Goal: Navigation & Orientation: Find specific page/section

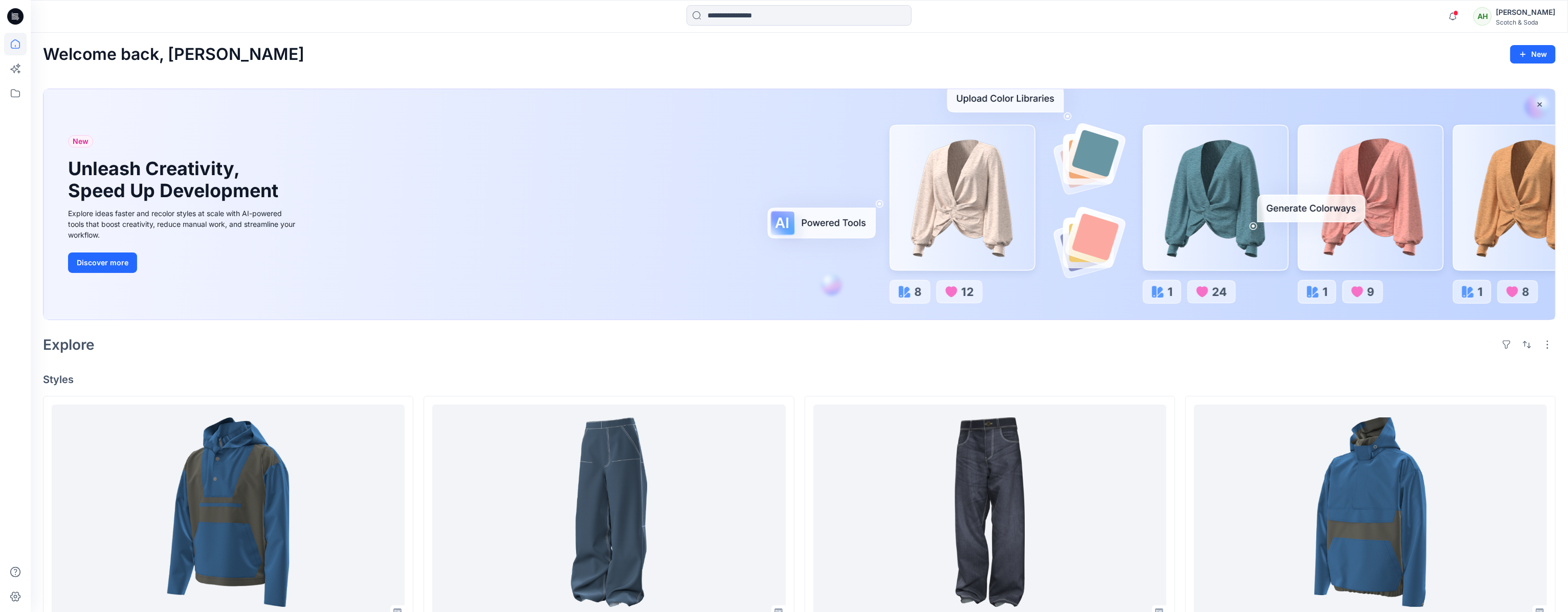
scroll to position [425, 0]
click at [15, 88] on icon at bounding box center [15, 93] width 22 height 22
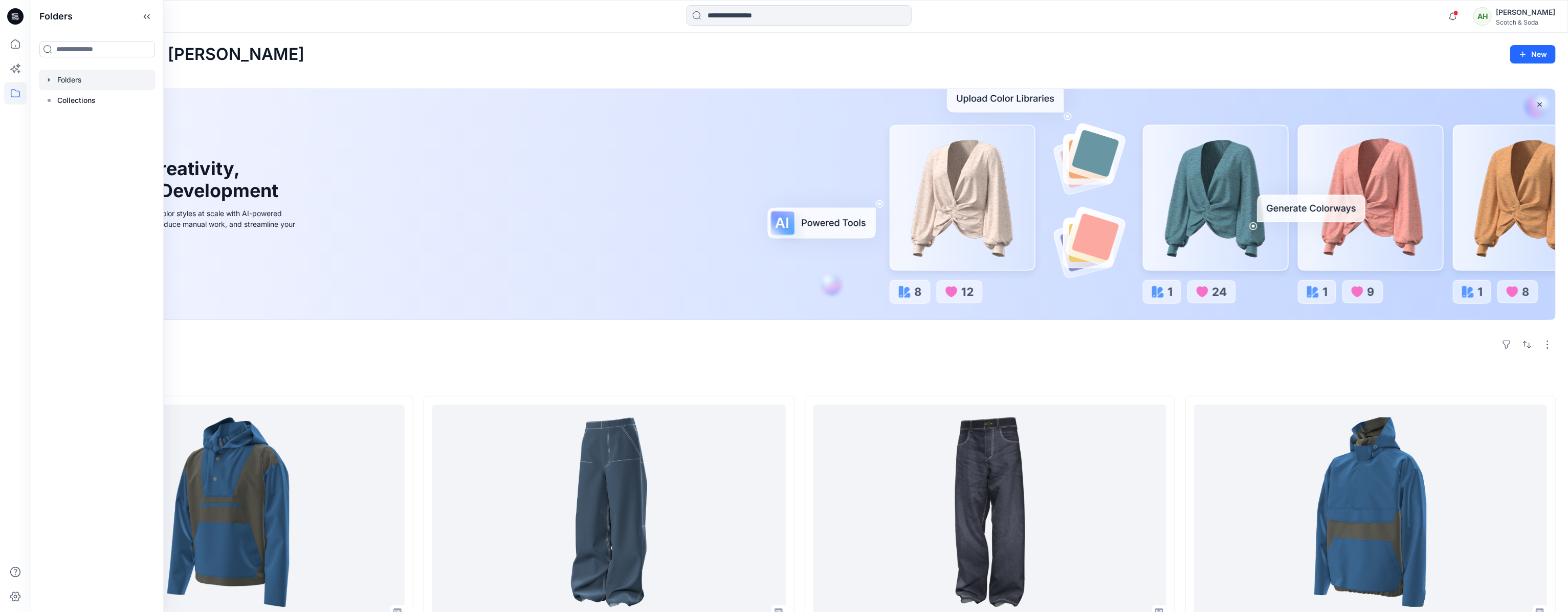
click at [43, 75] on div at bounding box center [97, 80] width 117 height 20
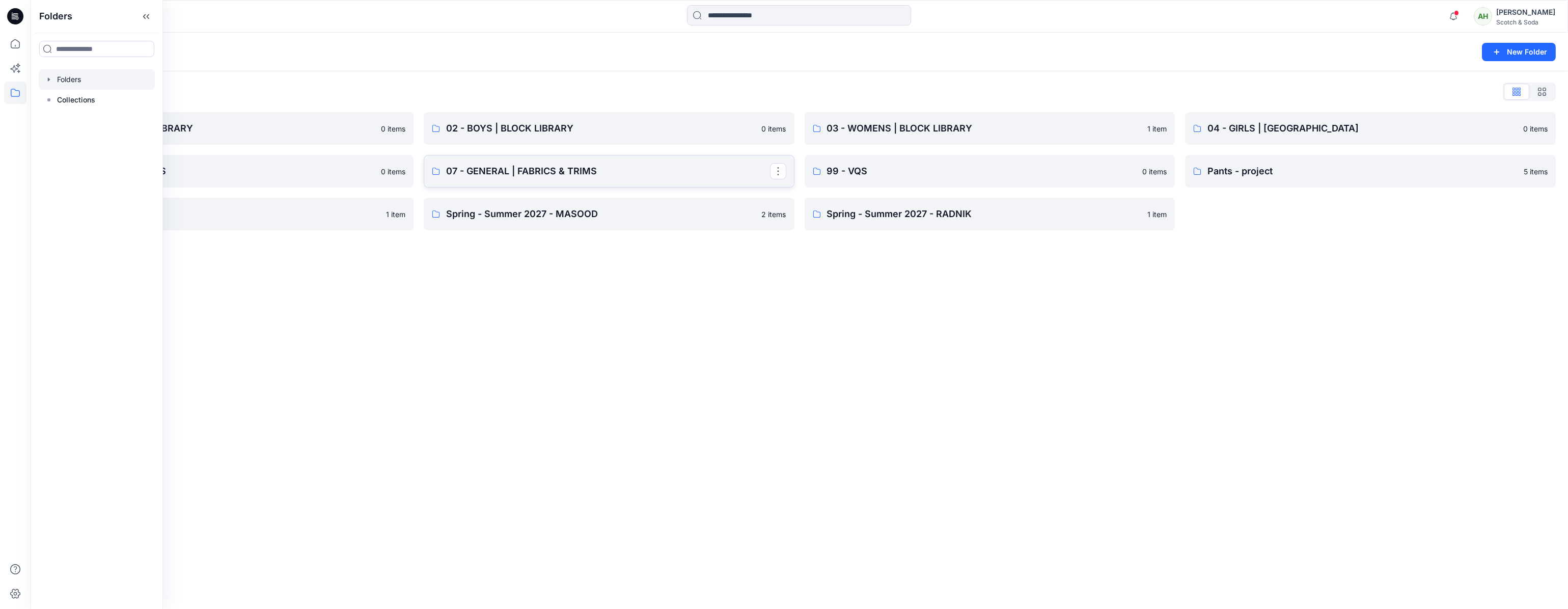
click at [662, 166] on p "07 - GENERAL | FABRICS & TRIMS" at bounding box center [608, 171] width 324 height 15
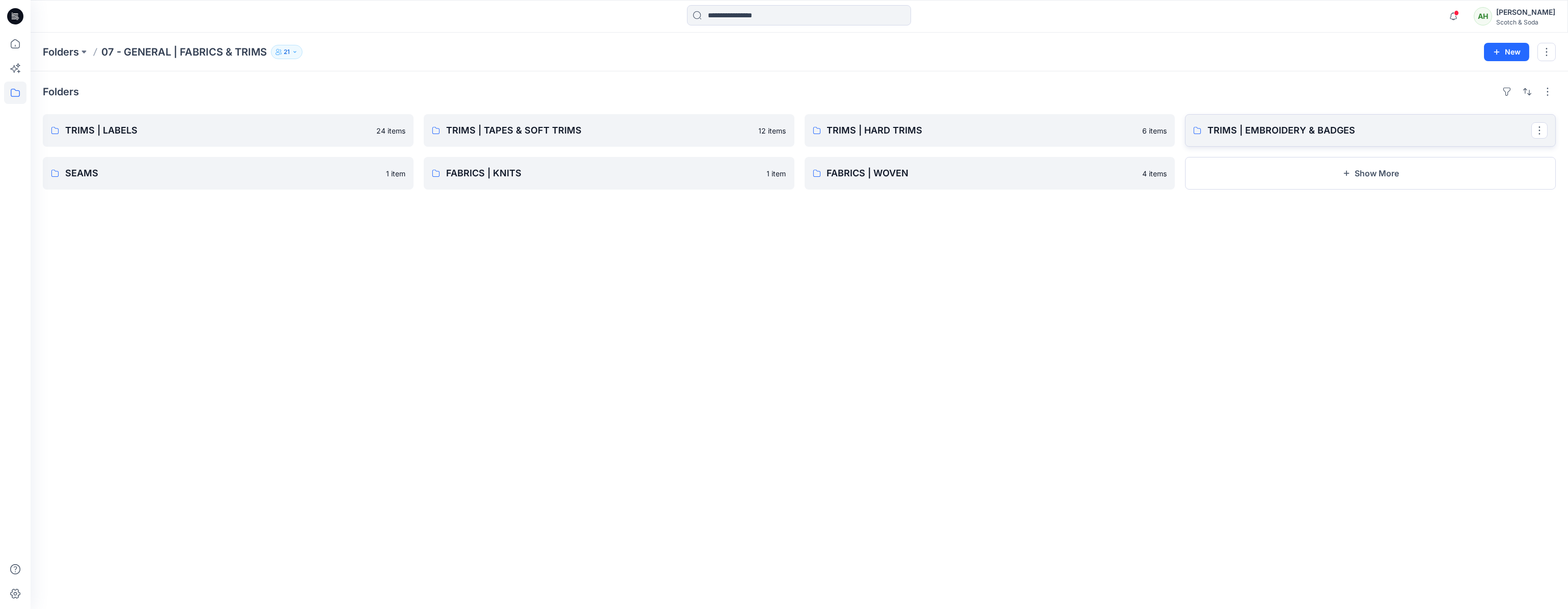
click at [1273, 128] on p "TRIMS | EMBROIDERY & BADGES" at bounding box center [1369, 130] width 324 height 15
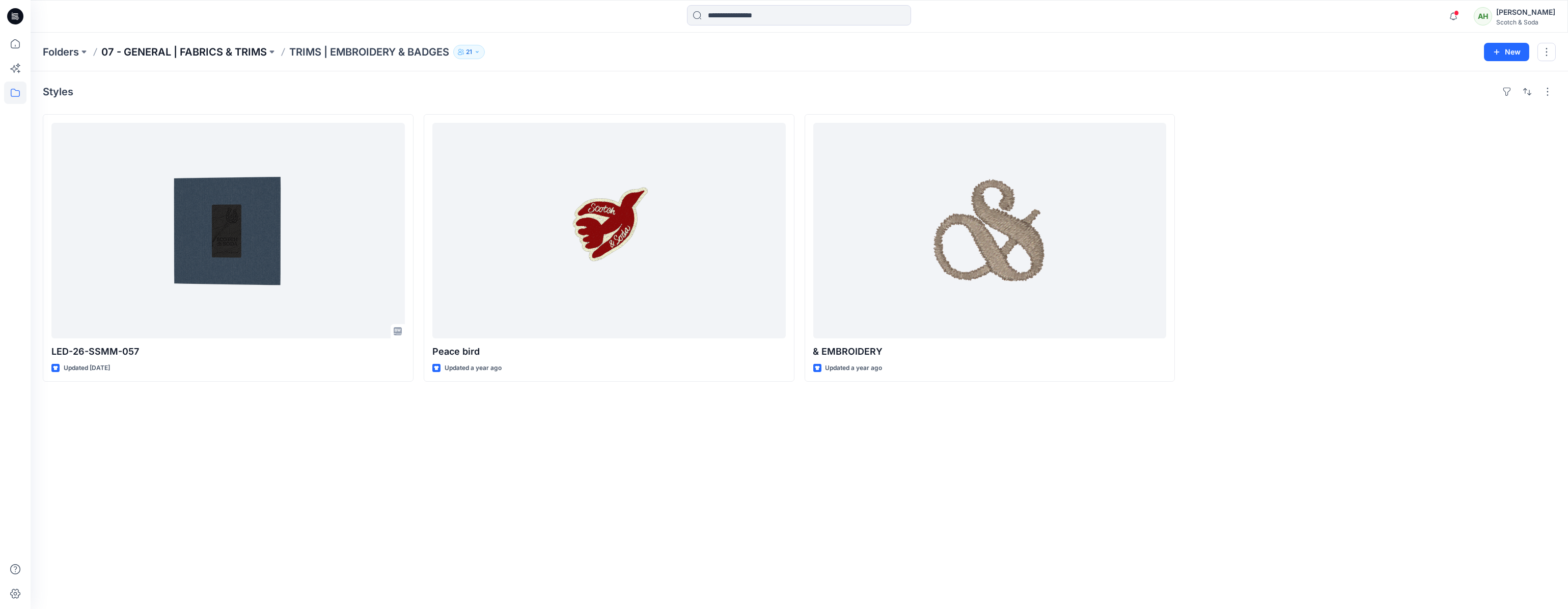
click at [223, 52] on p "07 - GENERAL | FABRICS & TRIMS" at bounding box center [184, 52] width 166 height 15
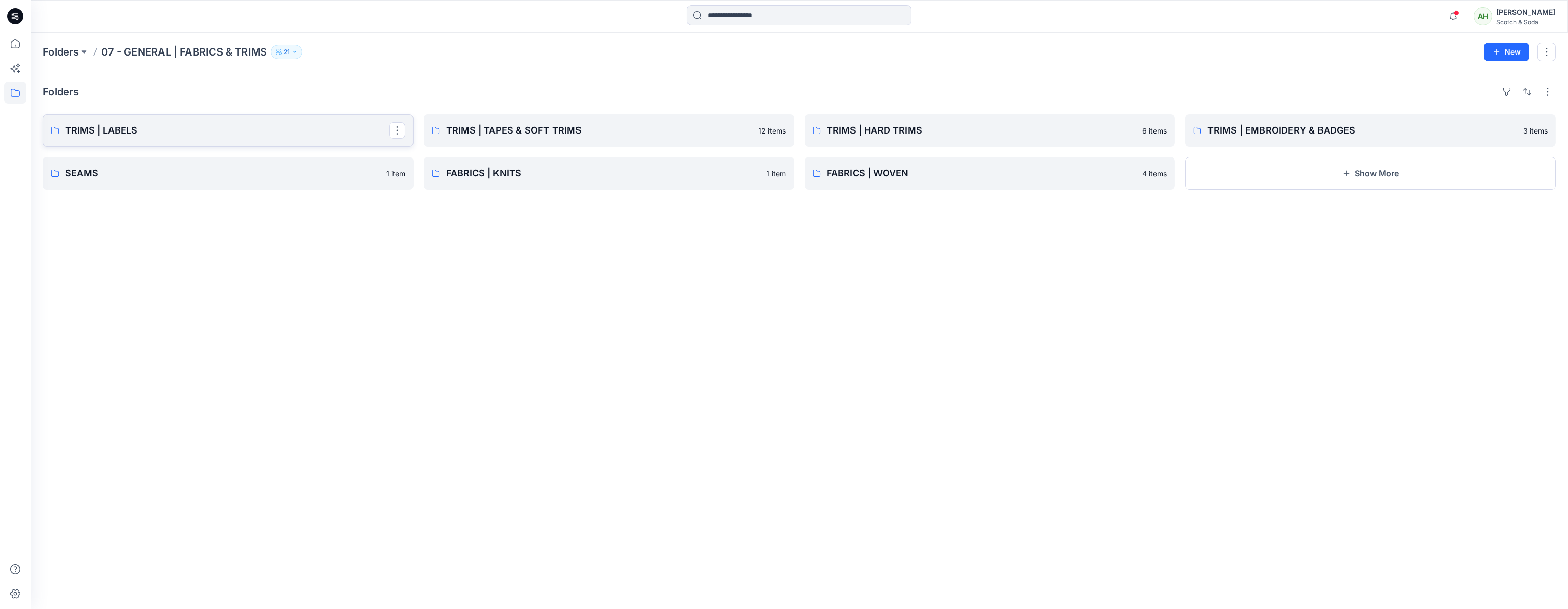
click at [200, 130] on p "TRIMS | LABELS" at bounding box center [227, 130] width 324 height 15
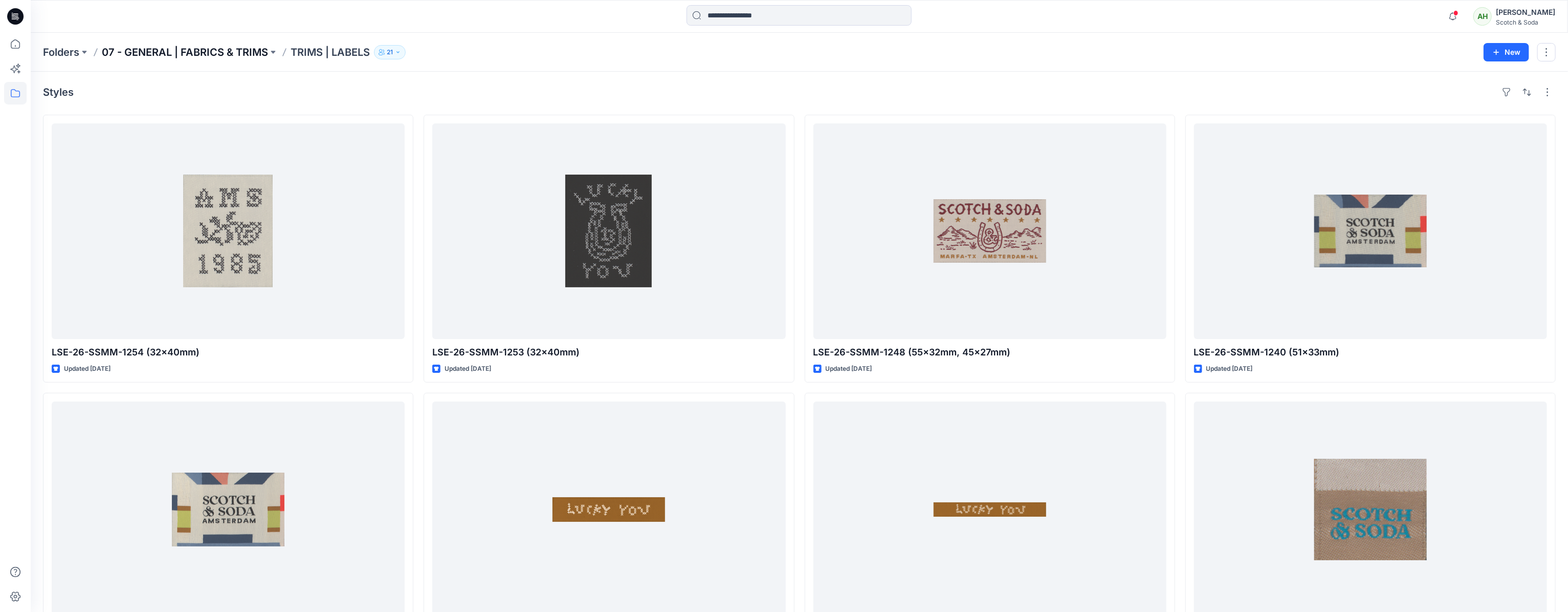
click at [226, 48] on p "07 - GENERAL | FABRICS & TRIMS" at bounding box center [185, 52] width 166 height 15
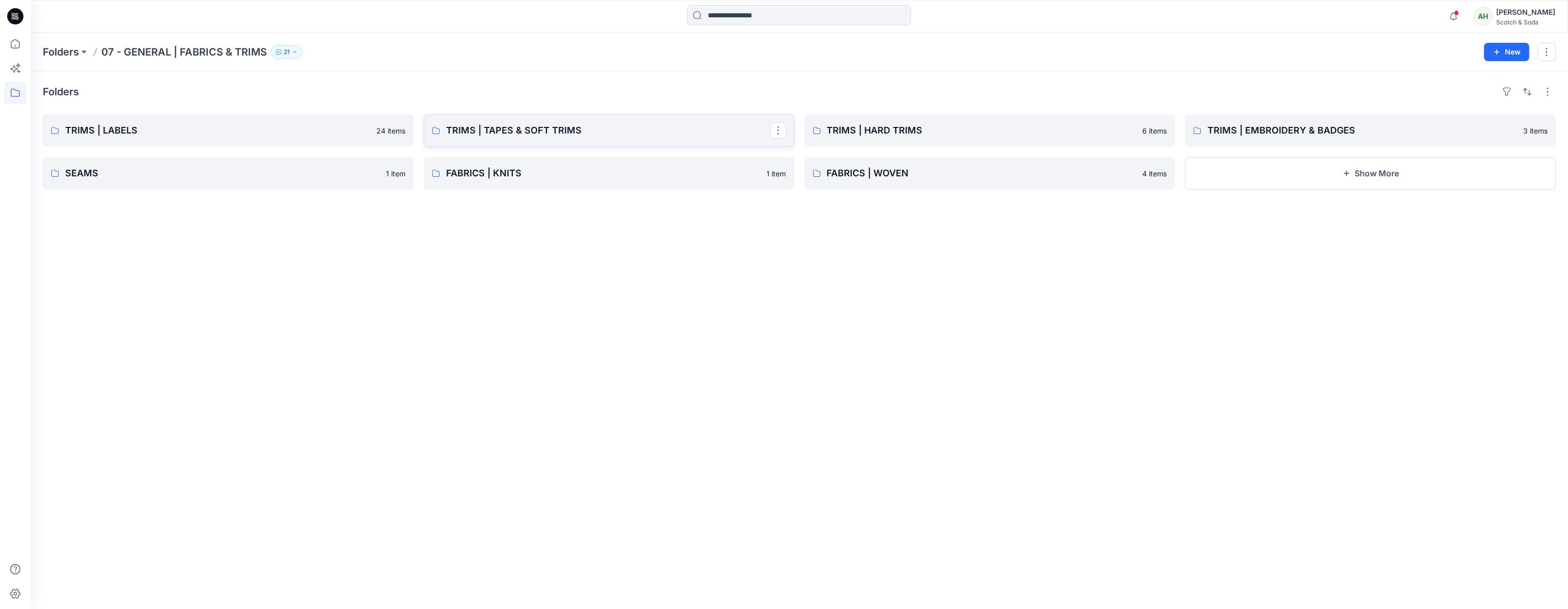
click at [577, 124] on p "TRIMS | TAPES & SOFT TRIMS" at bounding box center [608, 130] width 324 height 15
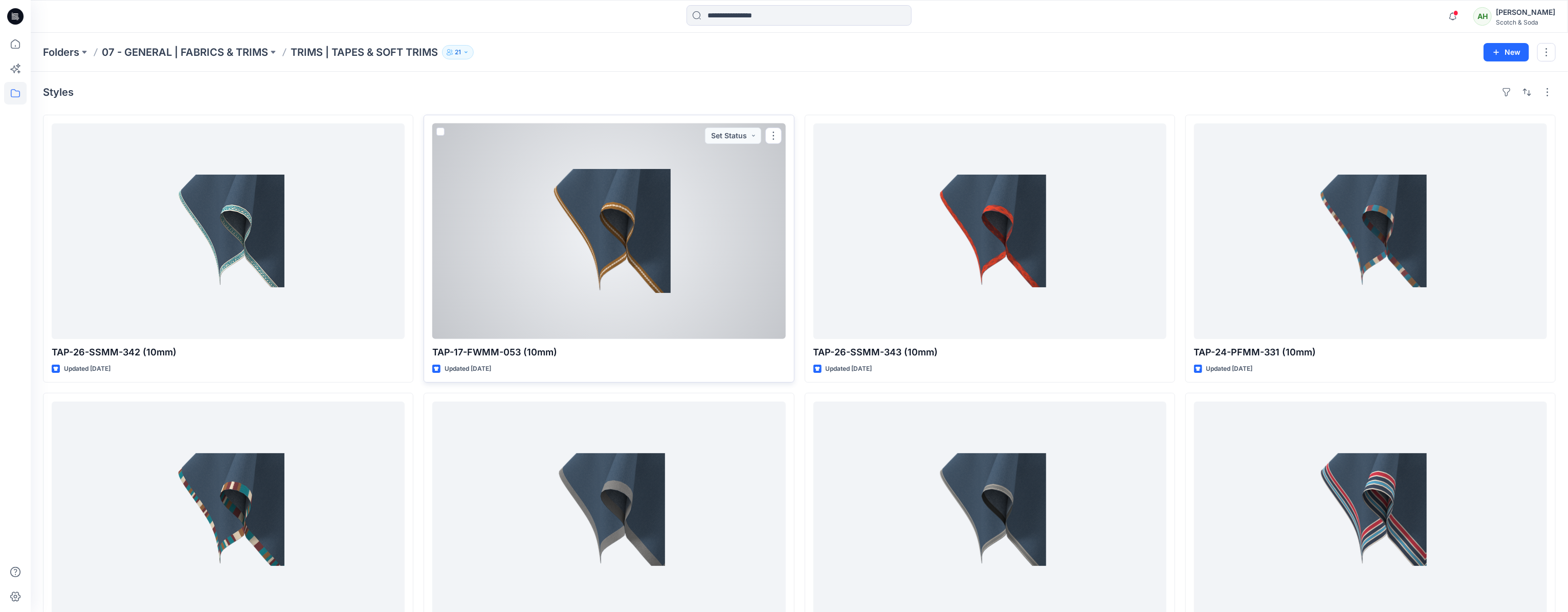
scroll to position [339, 0]
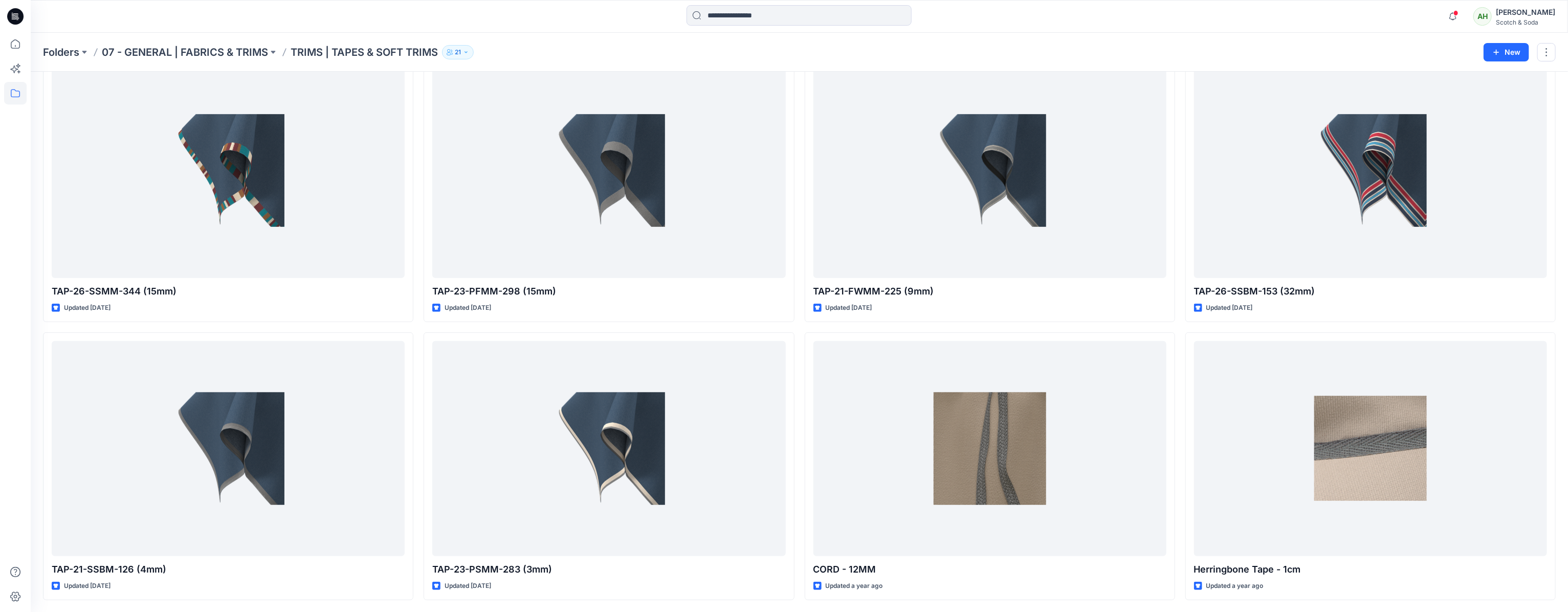
click at [241, 54] on p "07 - GENERAL | FABRICS & TRIMS" at bounding box center [185, 52] width 166 height 15
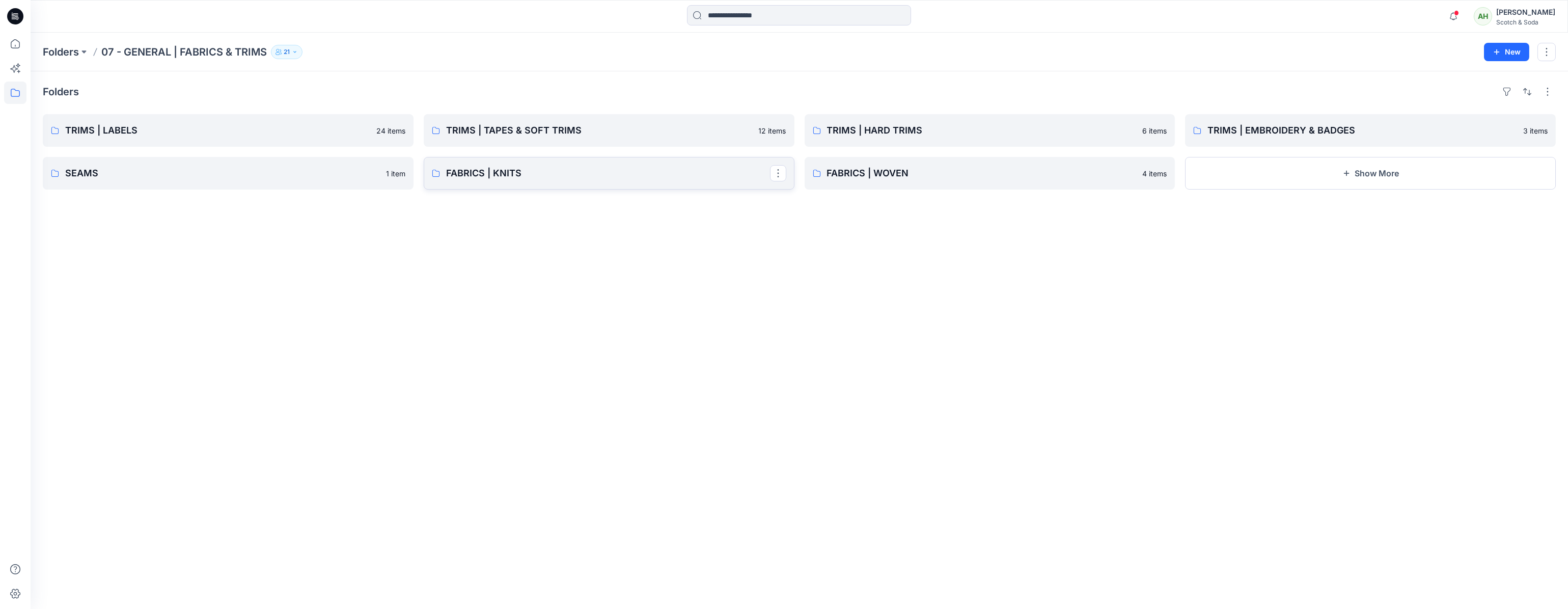
click at [568, 176] on p "FABRICS | KNITS" at bounding box center [608, 173] width 324 height 15
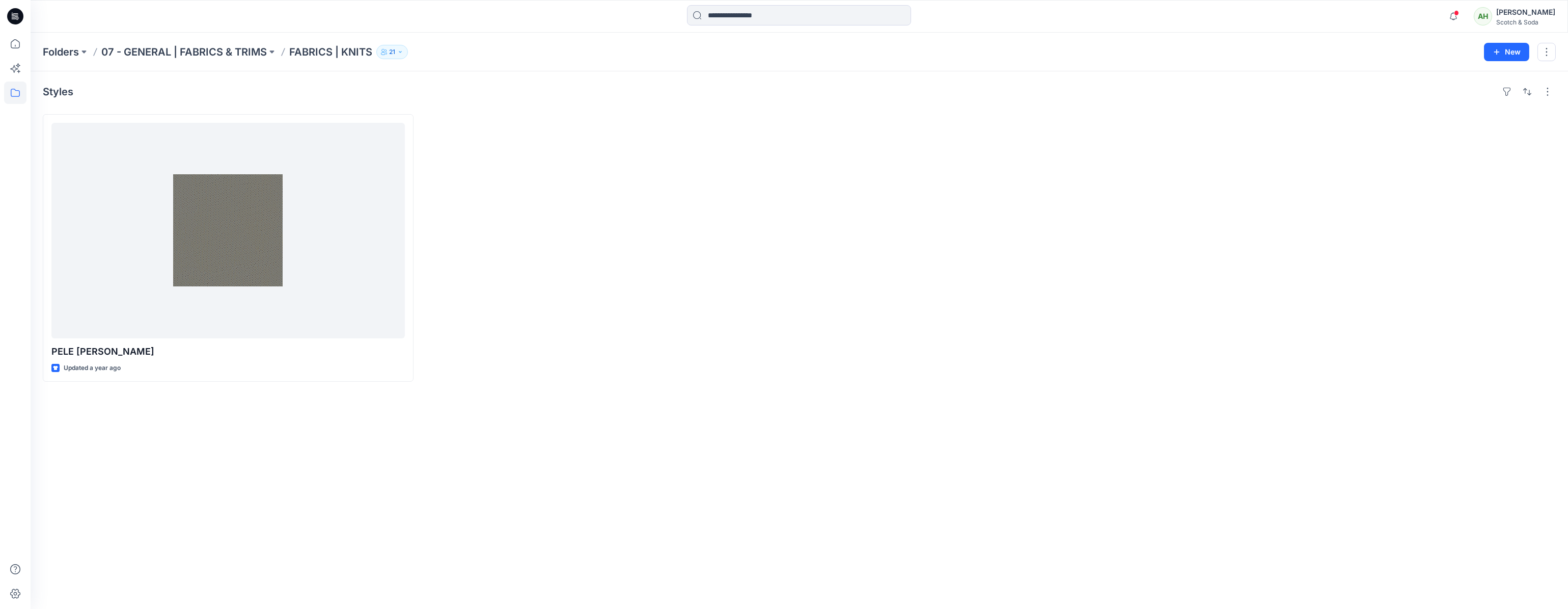
click at [324, 56] on p "FABRICS | KNITS" at bounding box center [331, 52] width 83 height 15
click at [326, 54] on p "FABRICS | KNITS" at bounding box center [331, 52] width 83 height 15
click at [221, 55] on p "07 - GENERAL | FABRICS & TRIMS" at bounding box center [184, 52] width 166 height 15
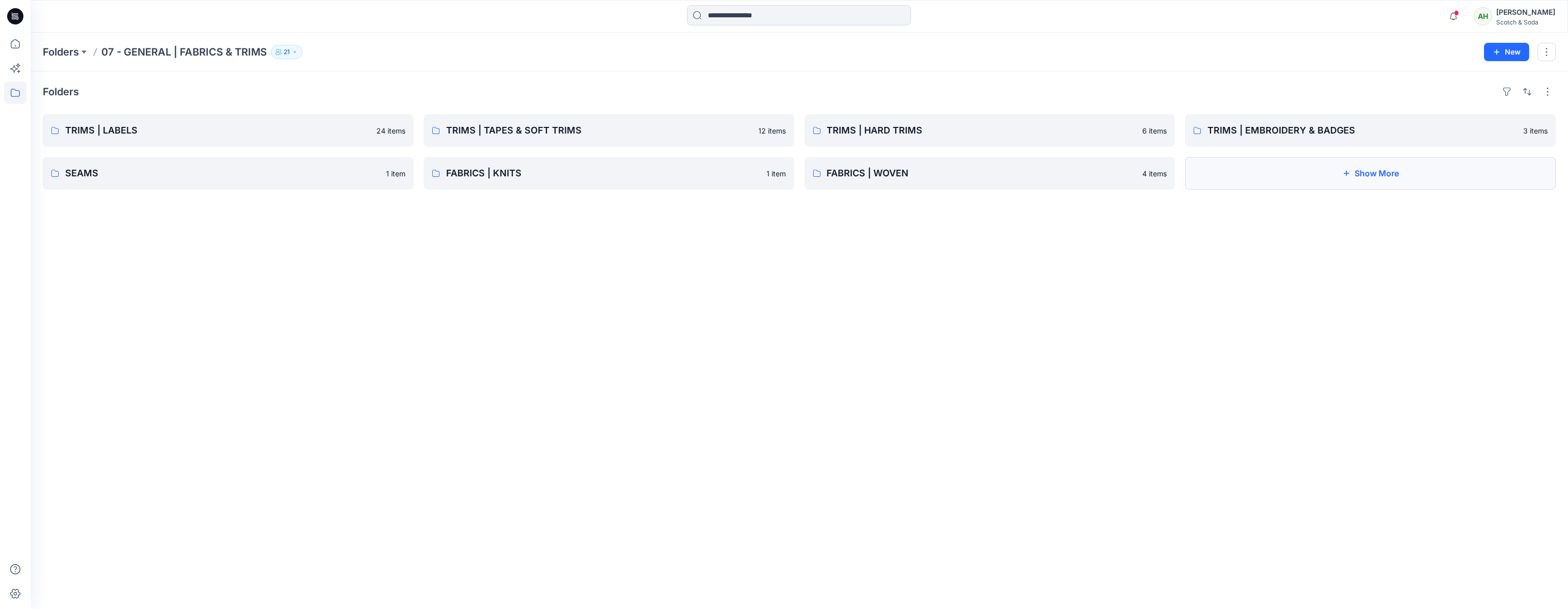
click at [1311, 164] on button "Show More" at bounding box center [1371, 173] width 371 height 33
click at [953, 126] on p "TRIMS | HARD TRIMS" at bounding box center [989, 130] width 324 height 15
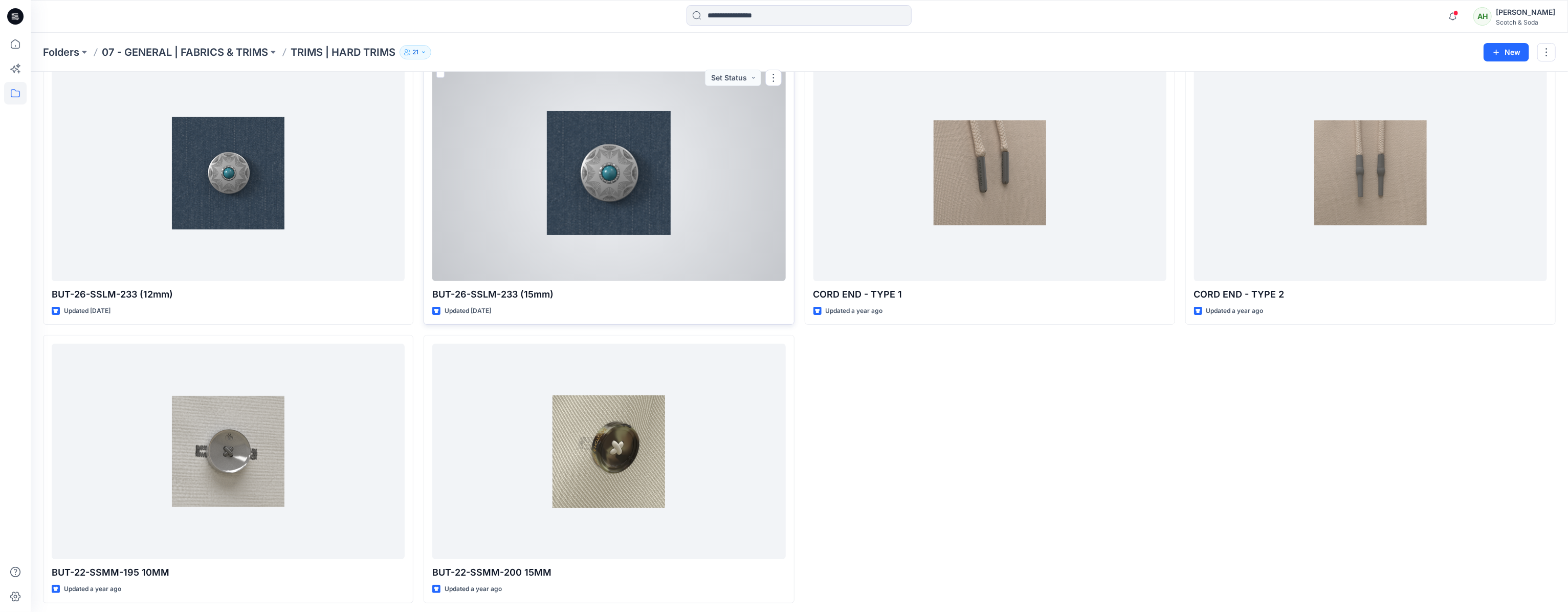
scroll to position [62, 0]
